Goal: Information Seeking & Learning: Learn about a topic

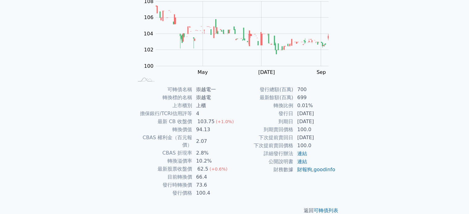
scroll to position [71, 0]
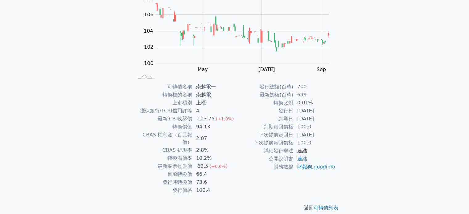
click at [302, 150] on link "連結" at bounding box center [302, 151] width 10 height 6
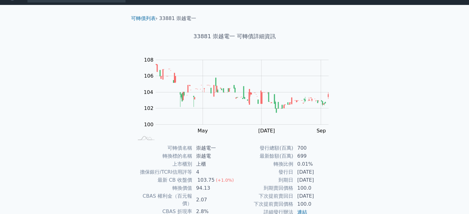
scroll to position [0, 0]
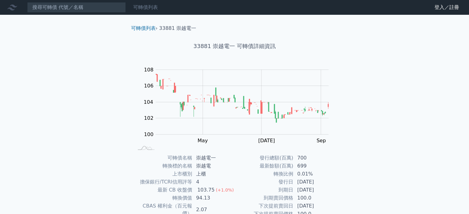
click at [142, 9] on link "可轉債列表" at bounding box center [145, 7] width 25 height 6
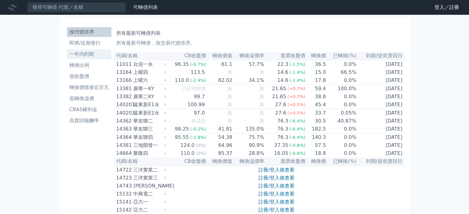
click at [85, 55] on li "一年內到期" at bounding box center [89, 54] width 44 height 7
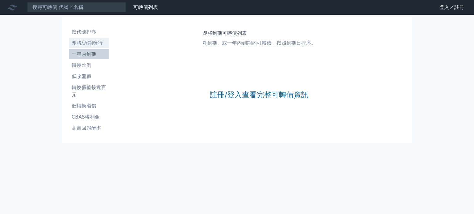
click at [90, 46] on li "即將/近期發行" at bounding box center [88, 42] width 39 height 7
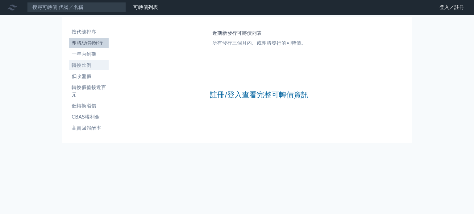
click at [85, 64] on li "轉換比例" at bounding box center [88, 65] width 39 height 7
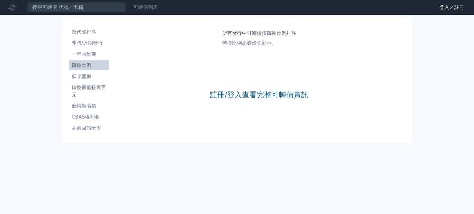
click at [147, 10] on link "可轉債列表" at bounding box center [145, 7] width 25 height 6
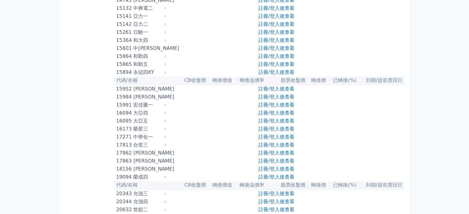
scroll to position [185, 0]
